Goal: Information Seeking & Learning: Learn about a topic

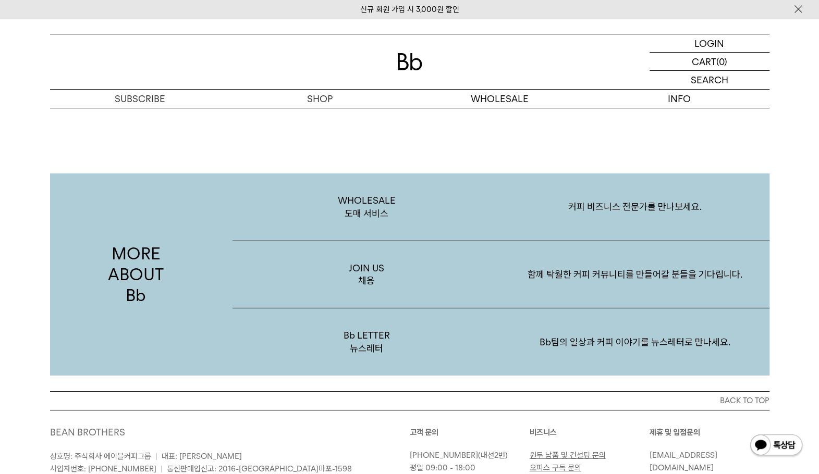
scroll to position [1929, 0]
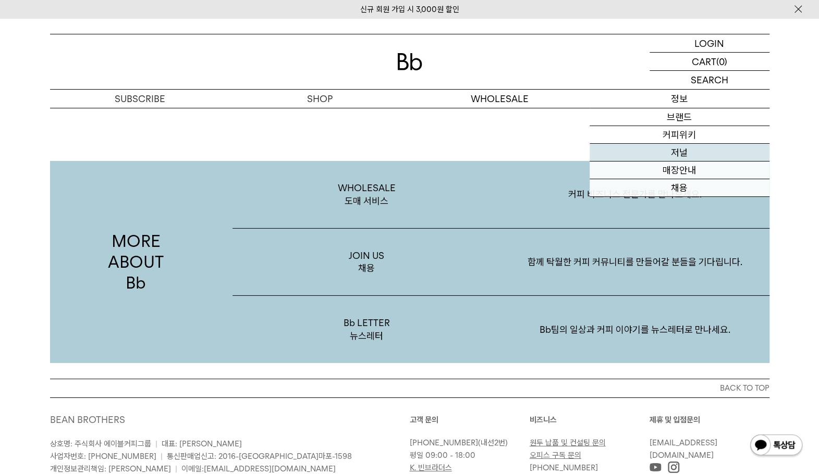
click at [682, 159] on link "저널" at bounding box center [680, 153] width 180 height 18
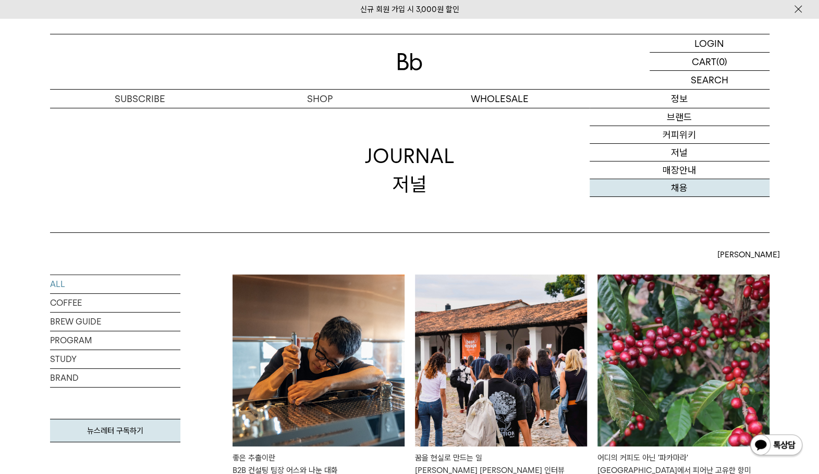
click at [679, 186] on link "채용" at bounding box center [680, 188] width 180 height 18
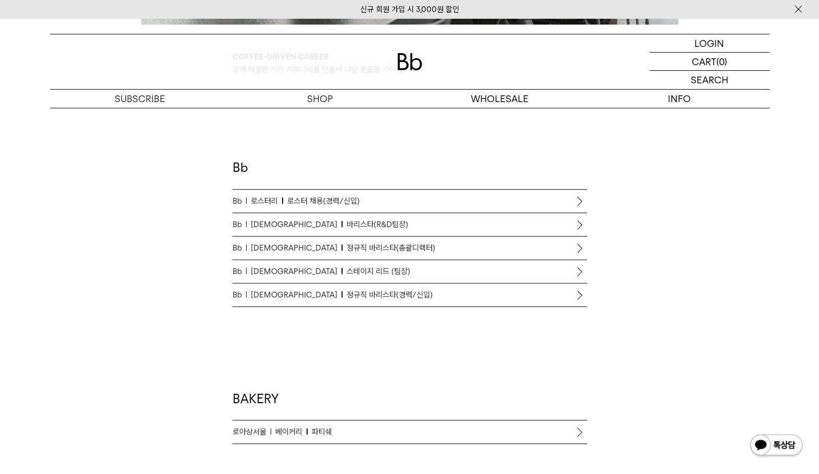
scroll to position [573, 0]
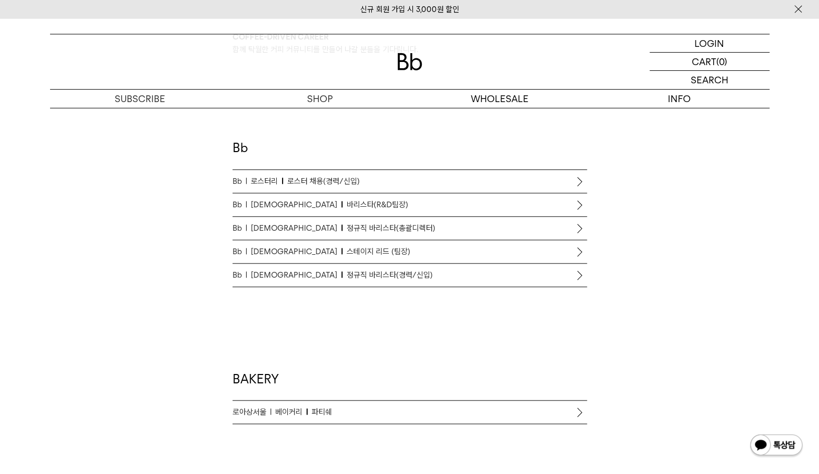
click at [419, 252] on p "Bb 바리스타 스테이지 리드 (팀장)" at bounding box center [409, 251] width 354 height 13
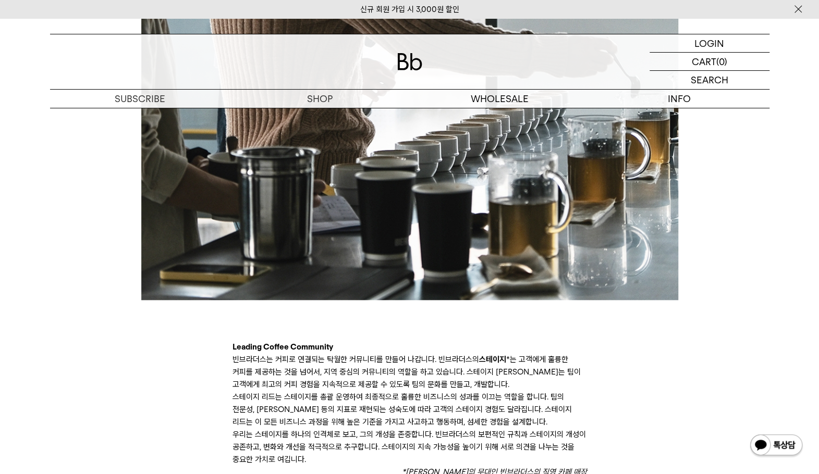
scroll to position [365, 0]
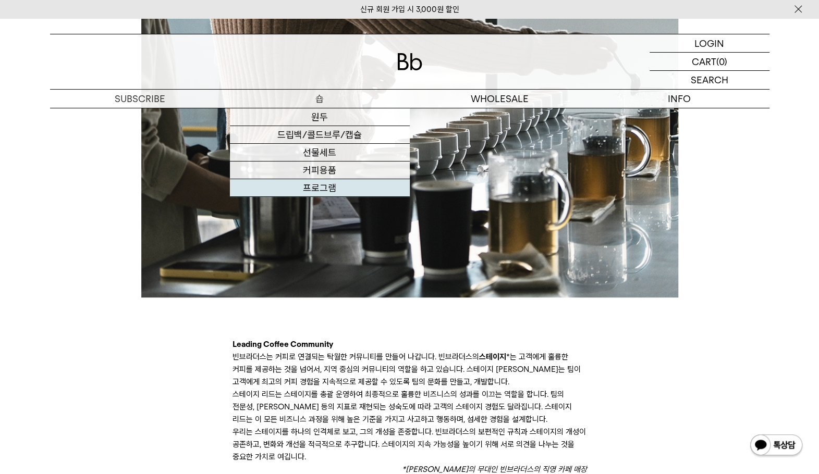
click at [333, 186] on link "프로그램" at bounding box center [320, 188] width 180 height 18
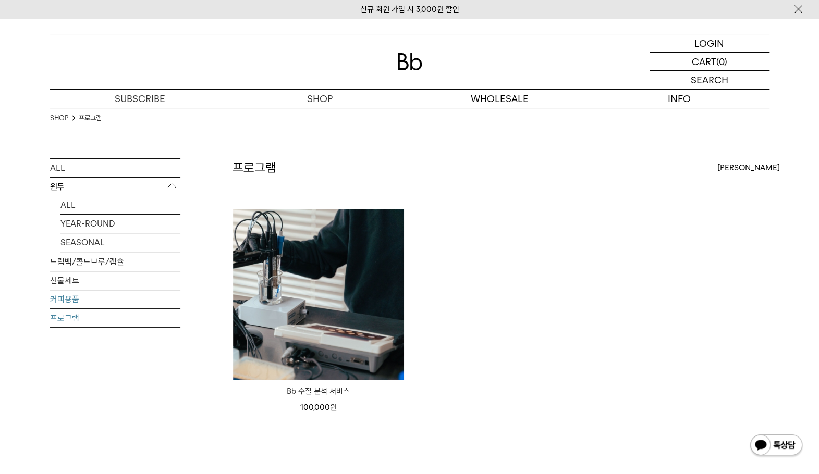
click at [83, 296] on link "커피용품" at bounding box center [115, 299] width 130 height 18
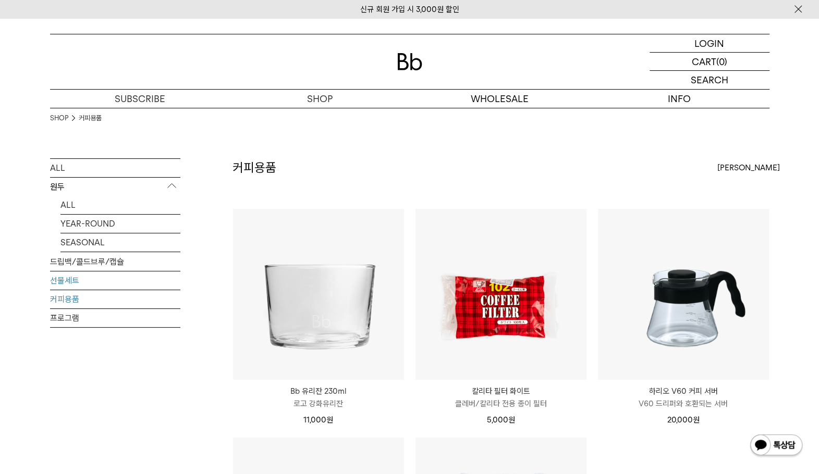
click at [114, 283] on link "선물세트" at bounding box center [115, 281] width 130 height 18
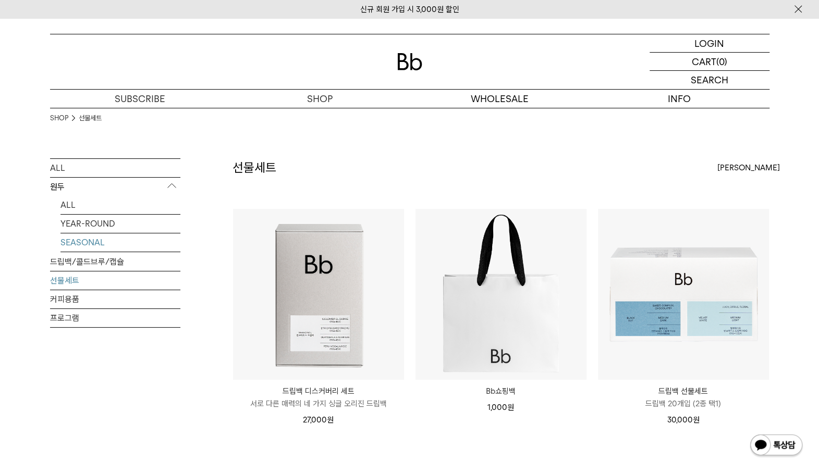
click at [131, 241] on link "SEASONAL" at bounding box center [120, 243] width 120 height 18
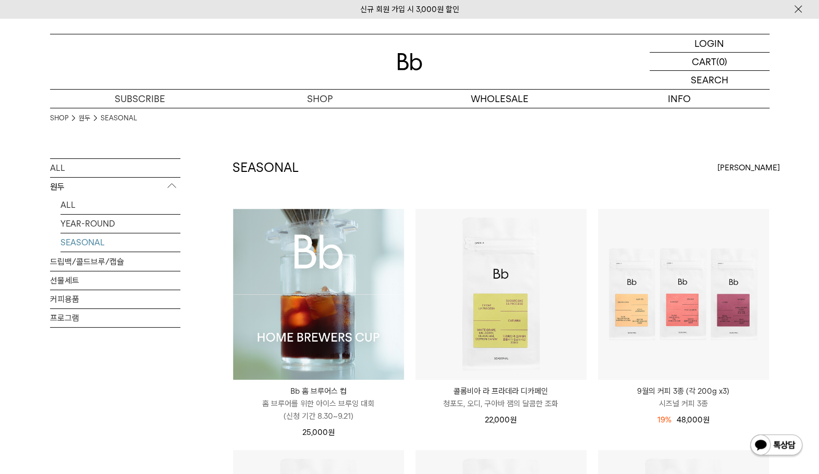
click at [340, 255] on img at bounding box center [318, 294] width 171 height 171
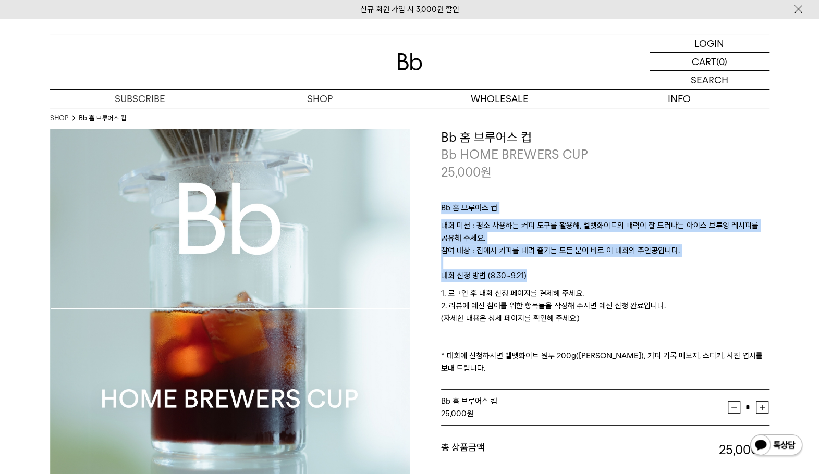
drag, startPoint x: 438, startPoint y: 212, endPoint x: 678, endPoint y: 270, distance: 247.3
click at [678, 270] on div "**********" at bounding box center [590, 321] width 360 height 384
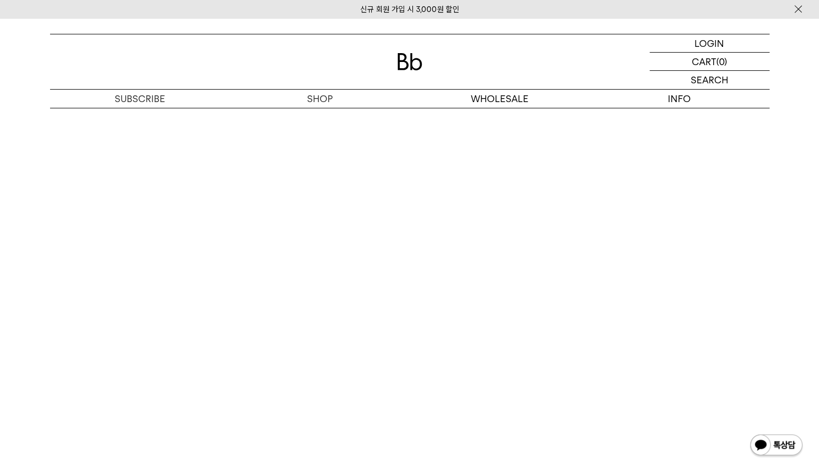
scroll to position [5733, 0]
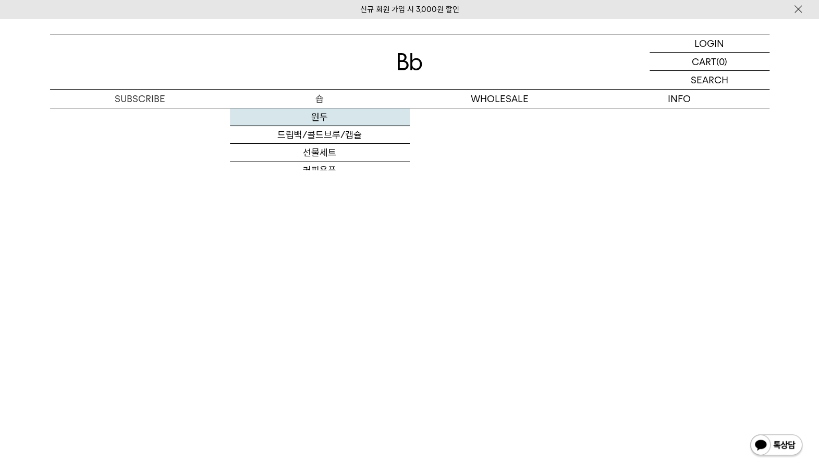
click at [316, 116] on link "원두" at bounding box center [320, 117] width 180 height 18
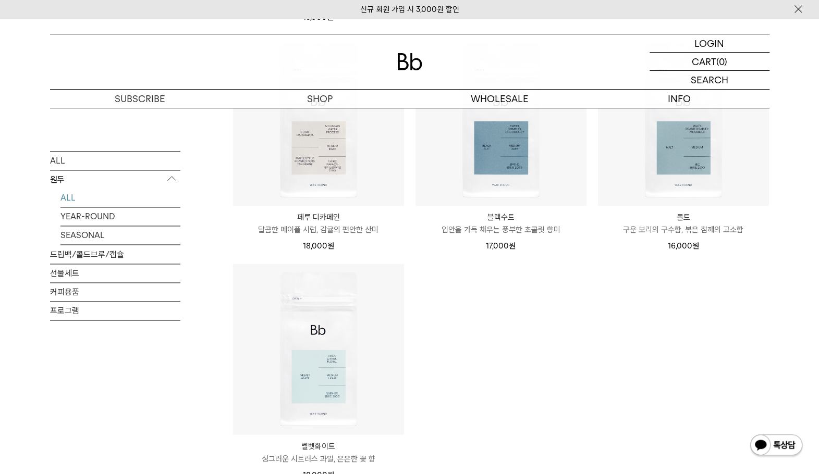
scroll to position [886, 0]
